Goal: Find specific page/section: Find specific page/section

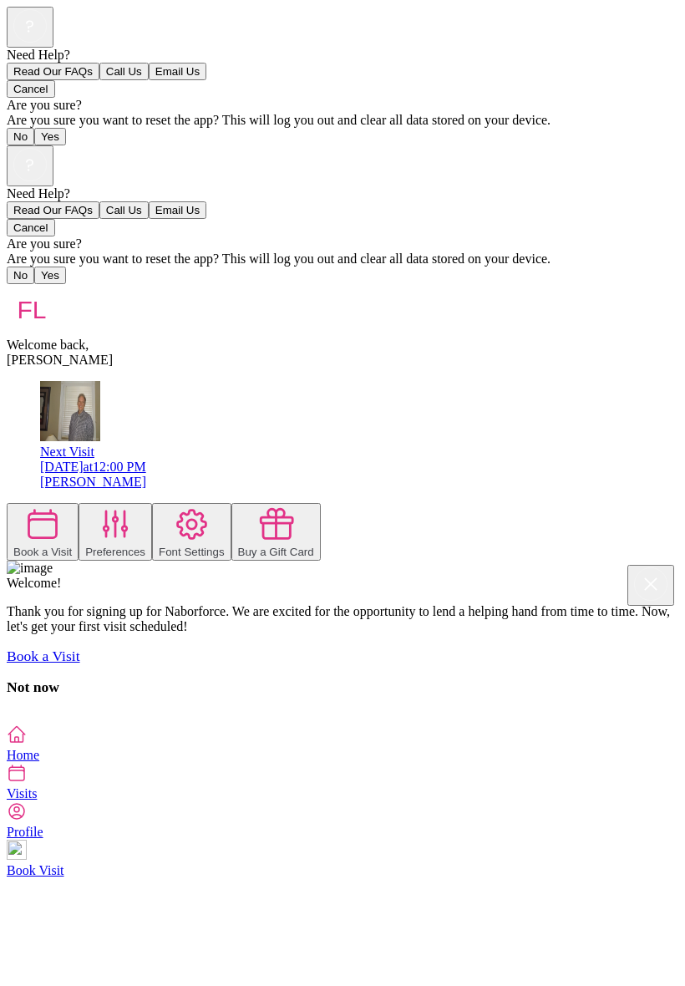
click at [37, 801] on span "Visits" at bounding box center [22, 794] width 30 height 14
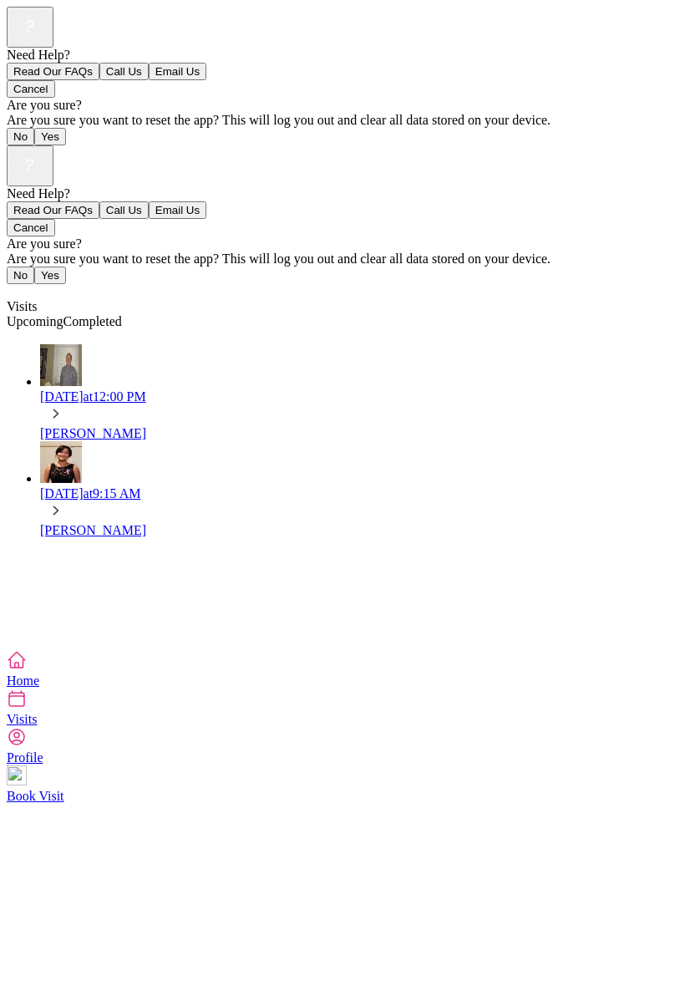
click at [7, 567] on div "Need Help? Read Our FAQs Call Us Email Us Cancel Are you sure? Are you sure you…" at bounding box center [343, 397] width 672 height 505
